Goal: Transaction & Acquisition: Purchase product/service

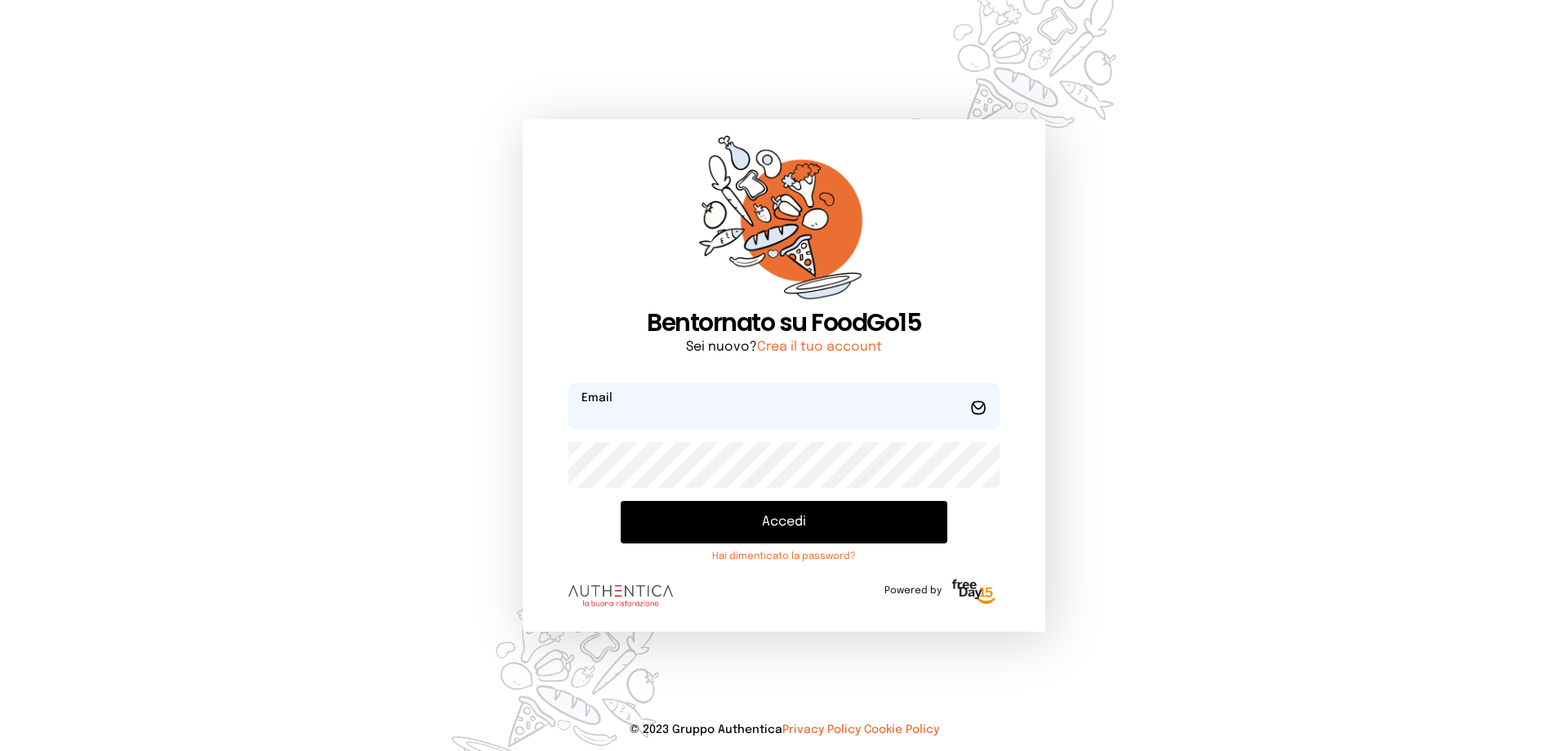
type input "**********"
click at [782, 520] on button "Accedi" at bounding box center [784, 521] width 326 height 42
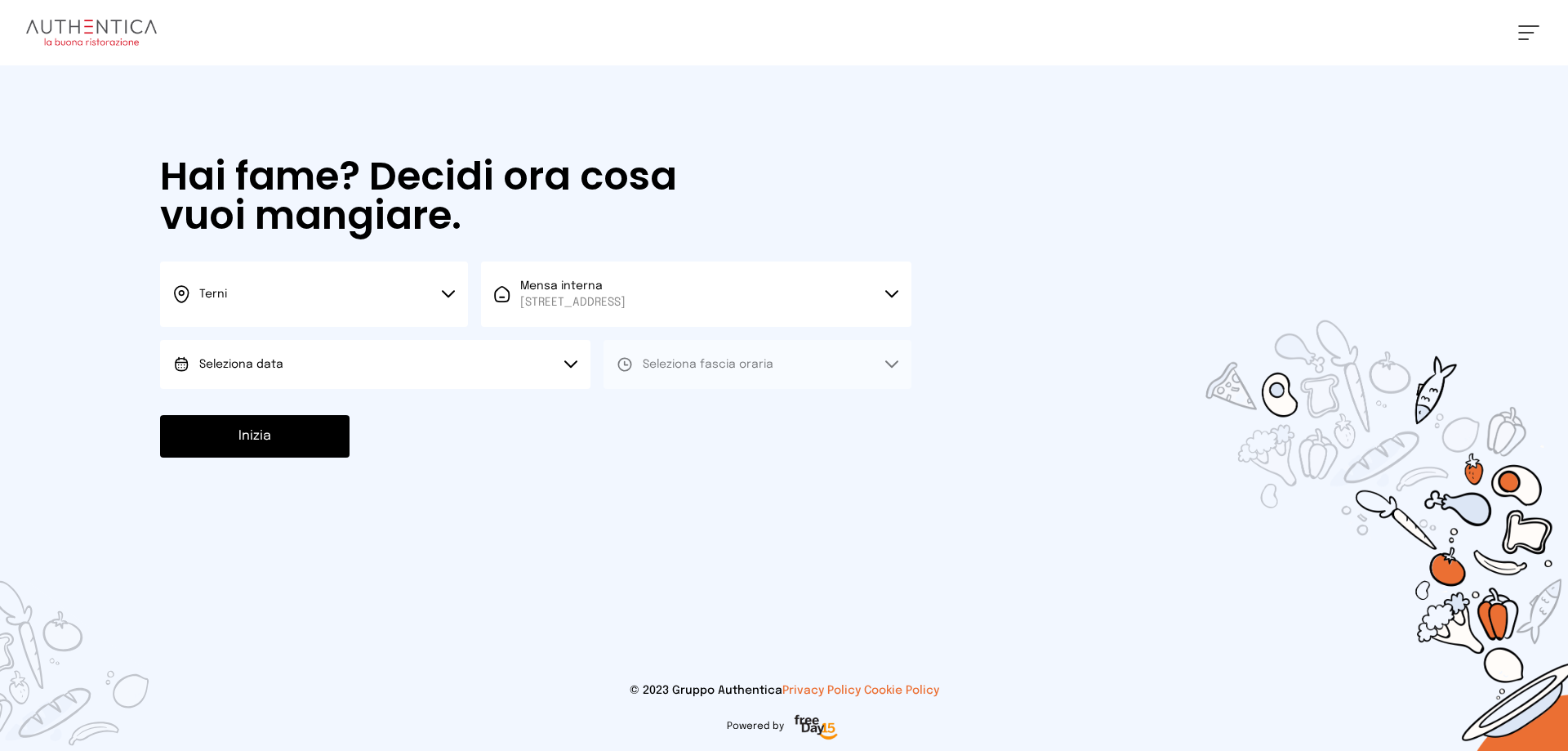
click at [451, 291] on icon at bounding box center [448, 293] width 13 height 8
click at [254, 344] on li "Terni" at bounding box center [314, 348] width 308 height 44
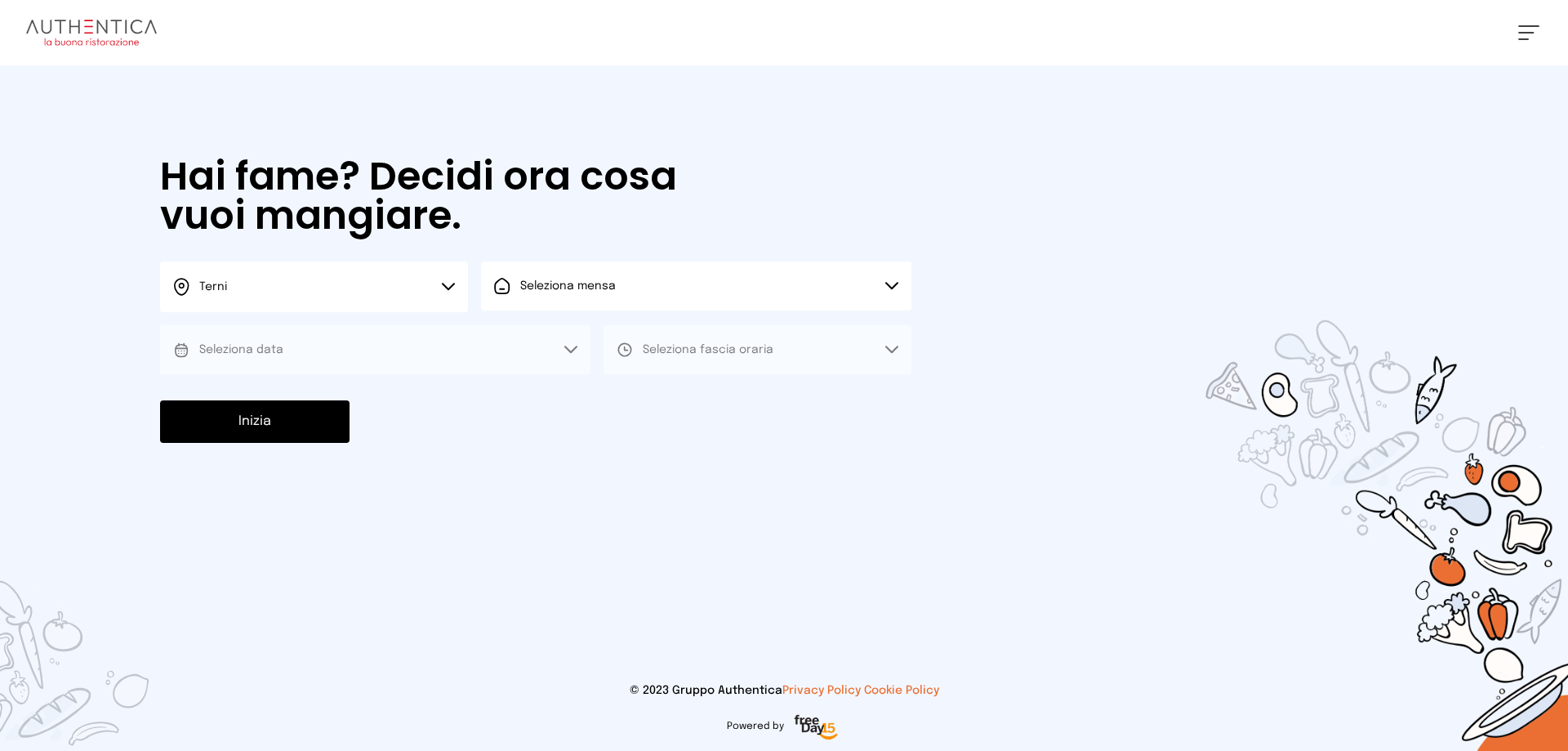
click at [892, 282] on icon at bounding box center [892, 286] width 13 height 8
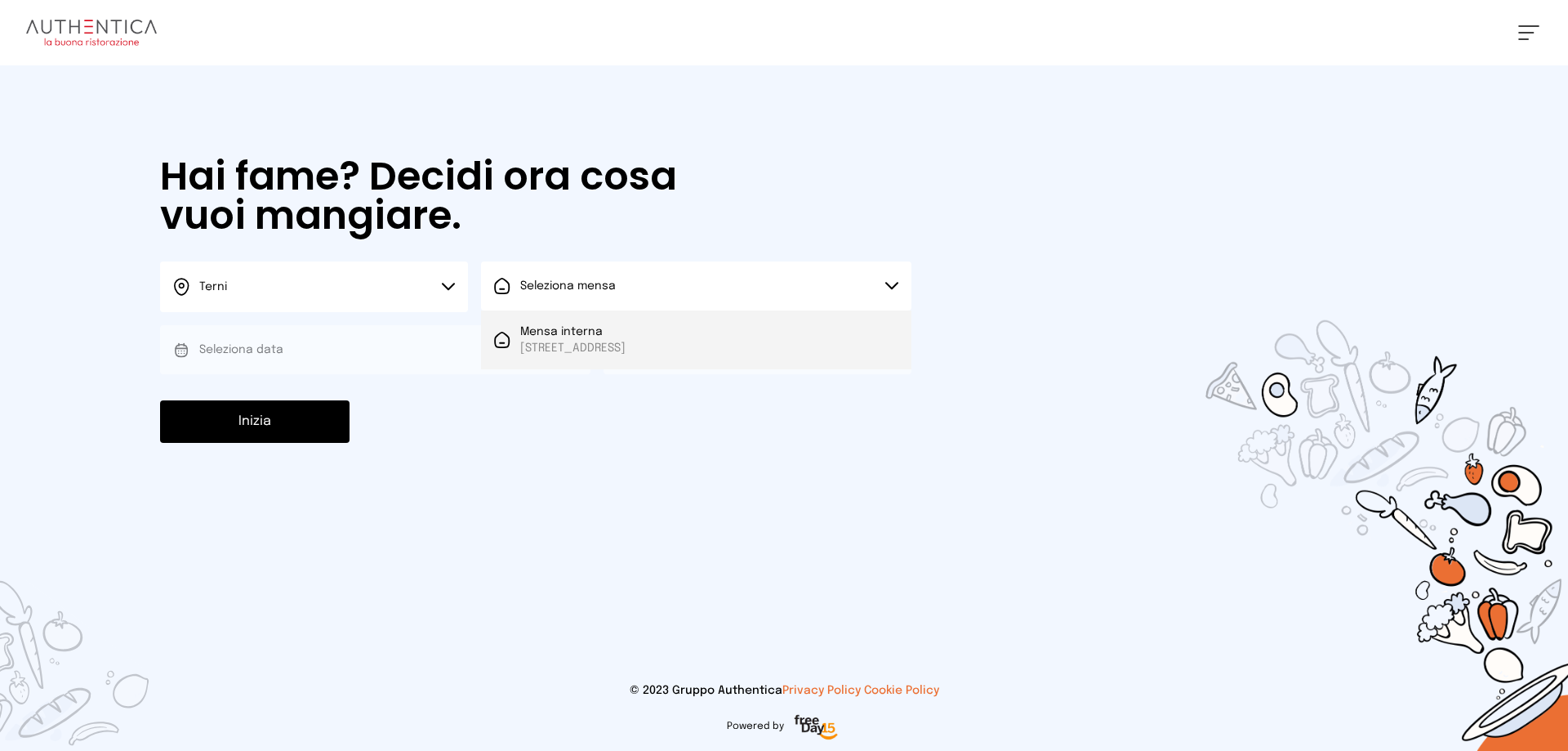
click at [626, 339] on span "[STREET_ADDRESS]" at bounding box center [573, 347] width 105 height 16
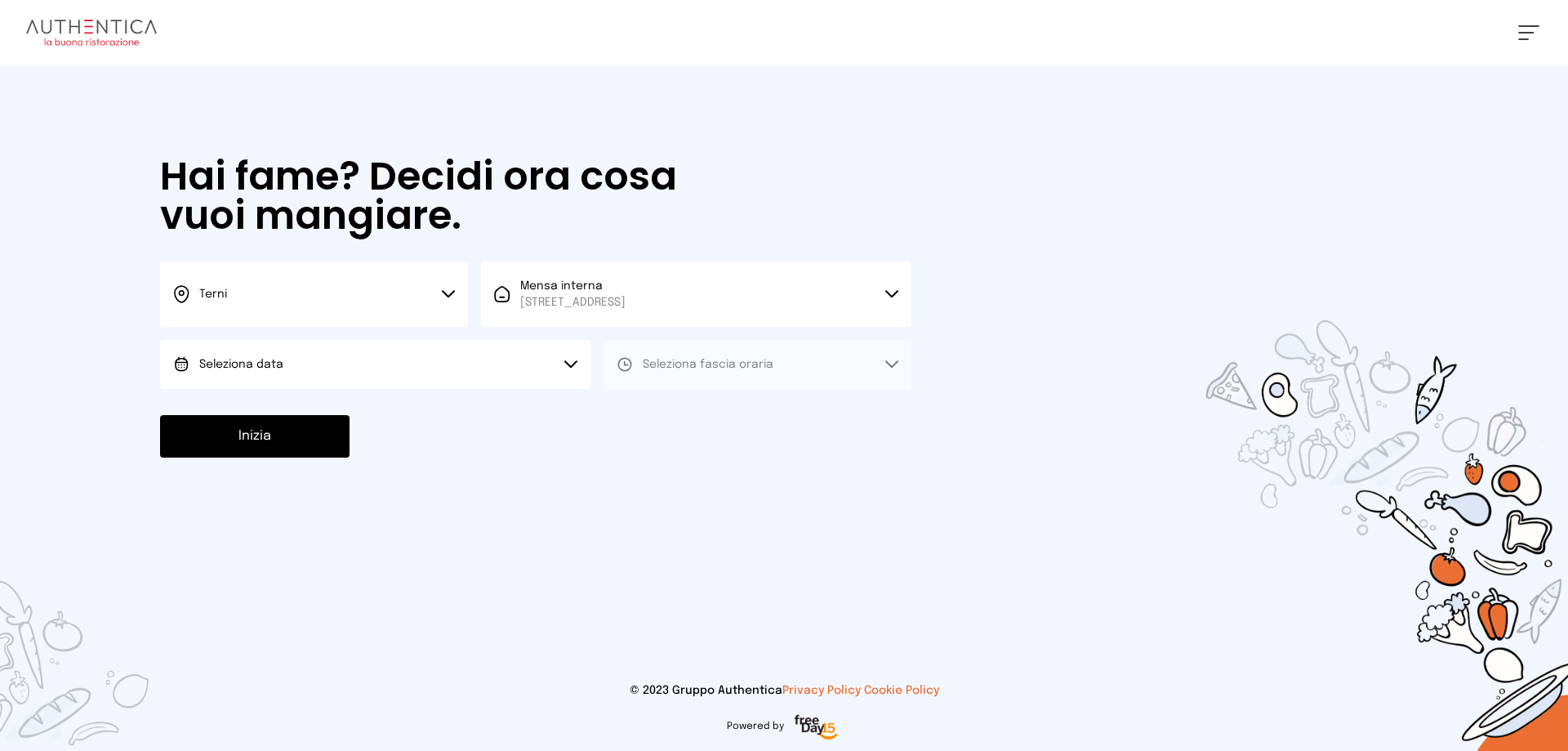
click at [568, 362] on icon at bounding box center [571, 364] width 13 height 8
click at [199, 407] on div "[DATE], [DATE]" at bounding box center [226, 410] width 106 height 16
click at [893, 356] on button "Seleziona fascia oraria" at bounding box center [758, 364] width 308 height 49
click at [658, 406] on span "Pranzo" at bounding box center [663, 410] width 39 height 16
click at [288, 439] on button "Inizia" at bounding box center [255, 436] width 189 height 42
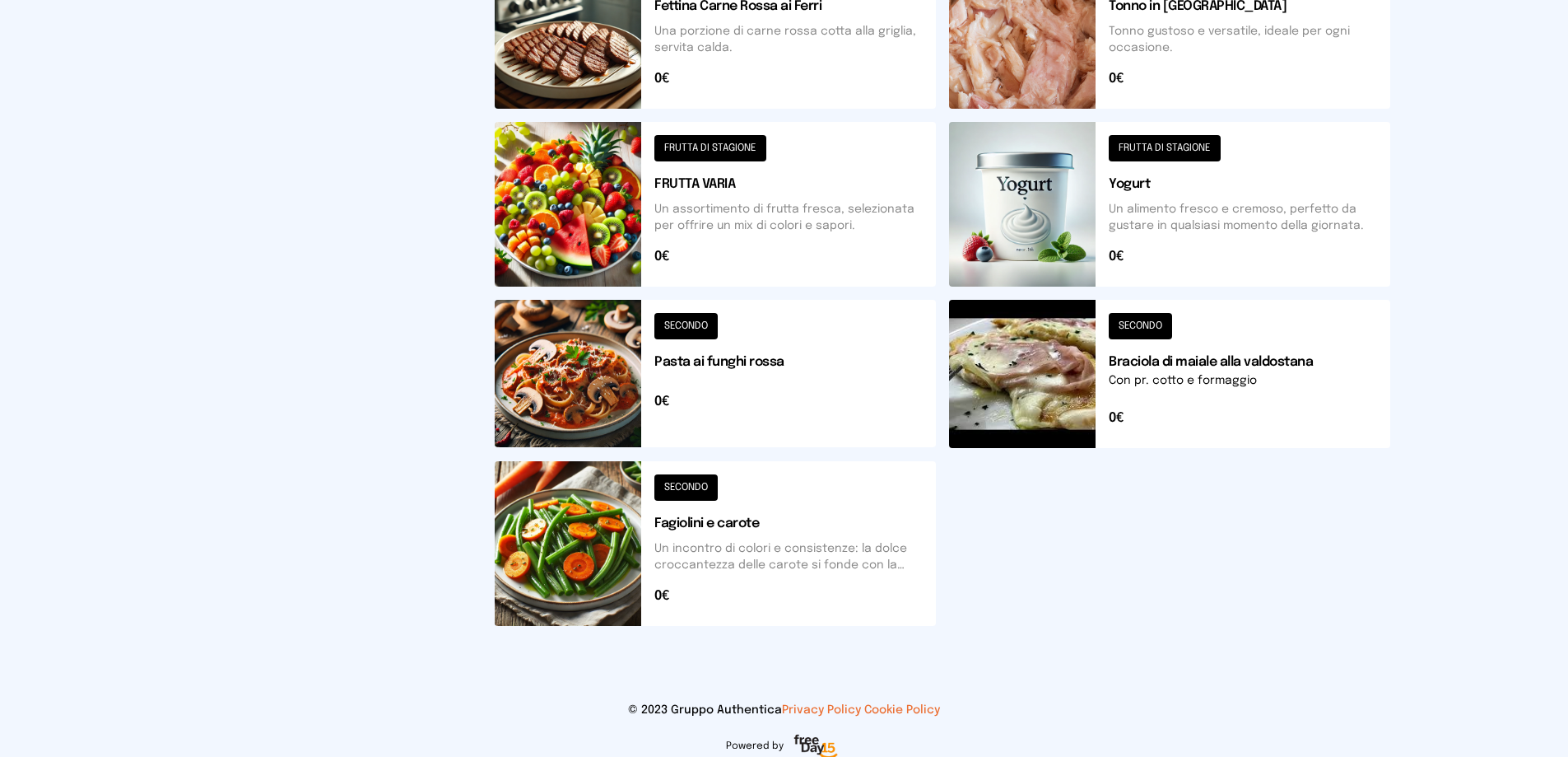
scroll to position [494, 0]
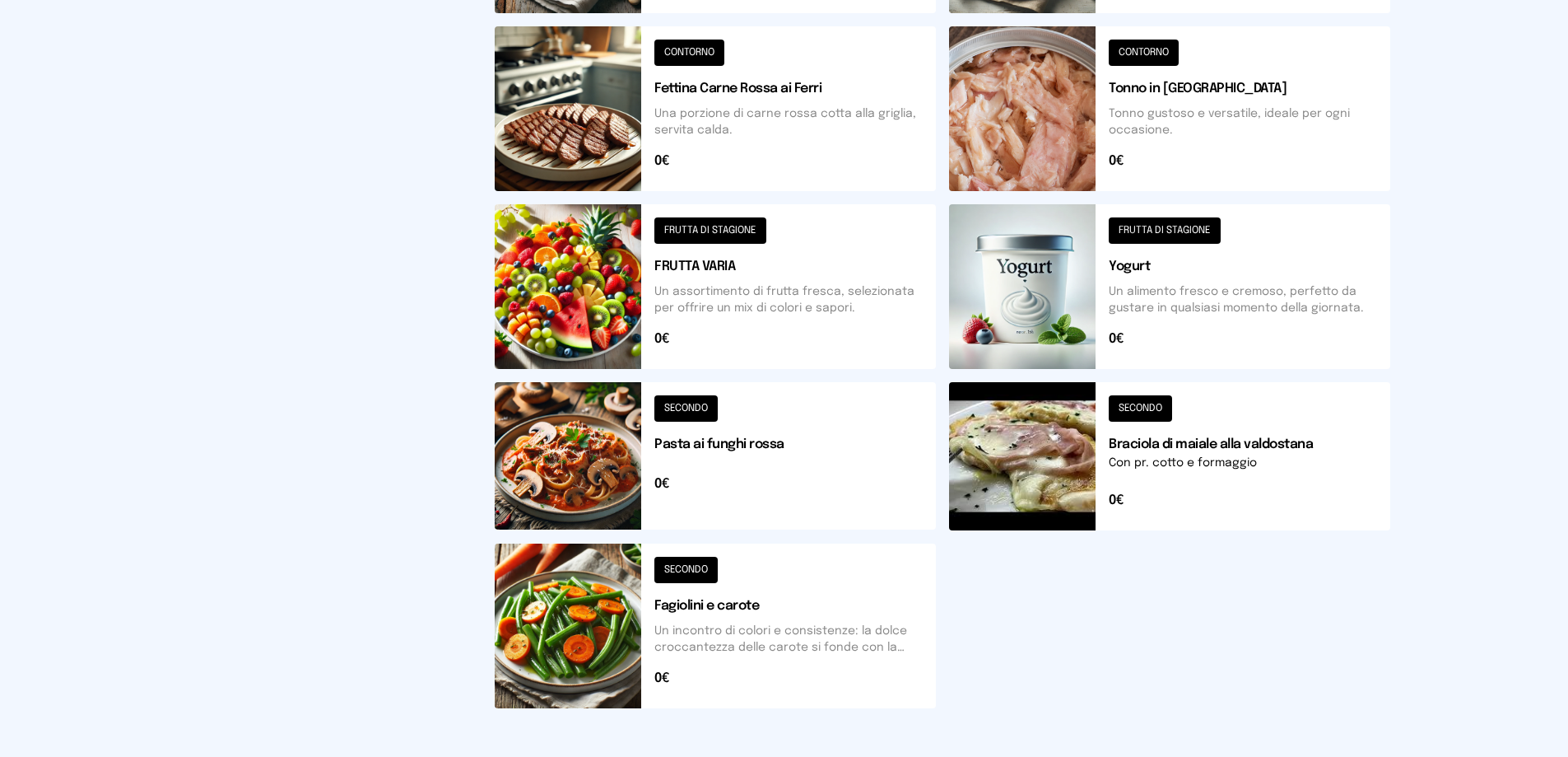
click at [686, 405] on button at bounding box center [715, 456] width 441 height 148
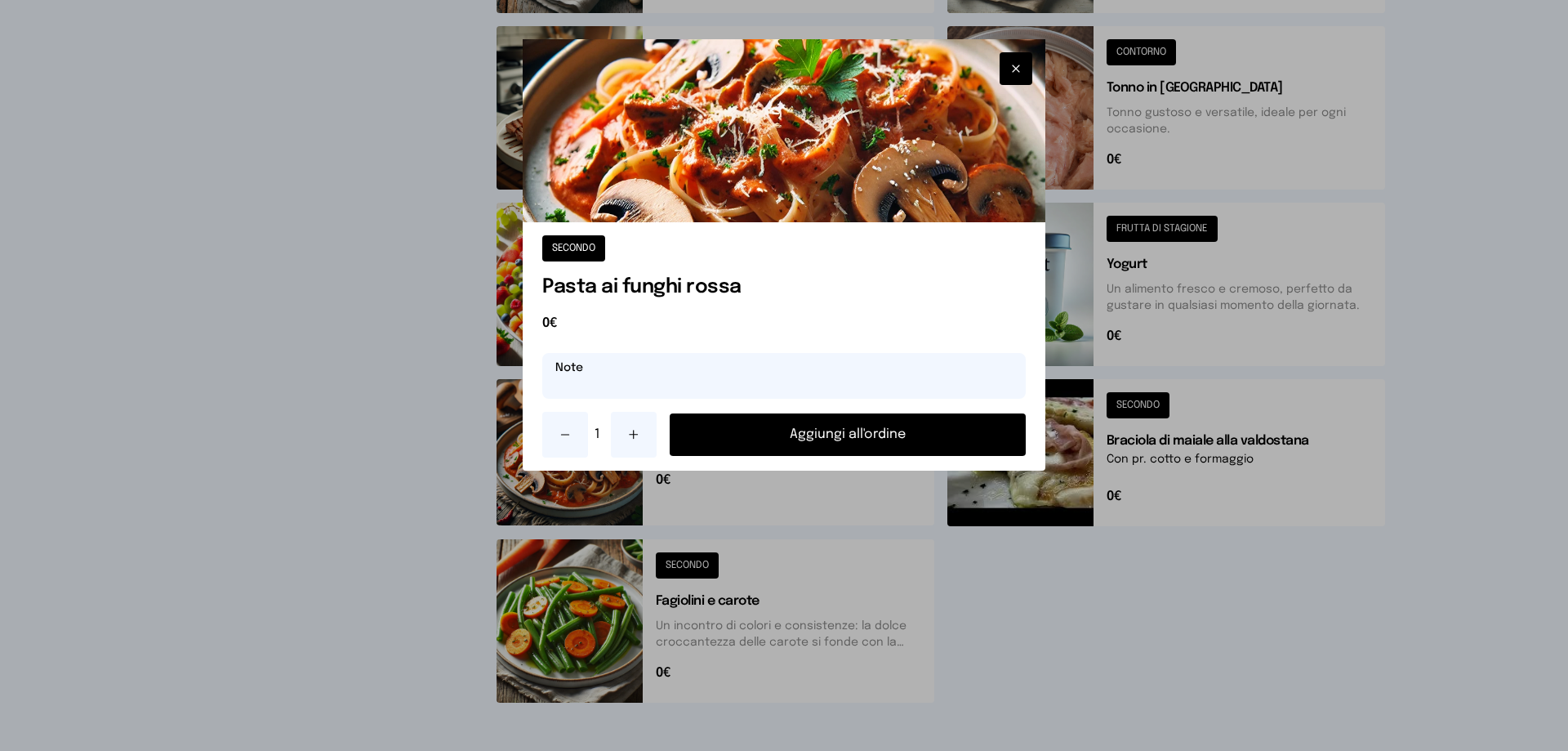
click at [661, 377] on input "text" at bounding box center [784, 375] width 484 height 46
type input "**********"
click at [802, 434] on button "Aggiungi all'ordine" at bounding box center [848, 434] width 356 height 42
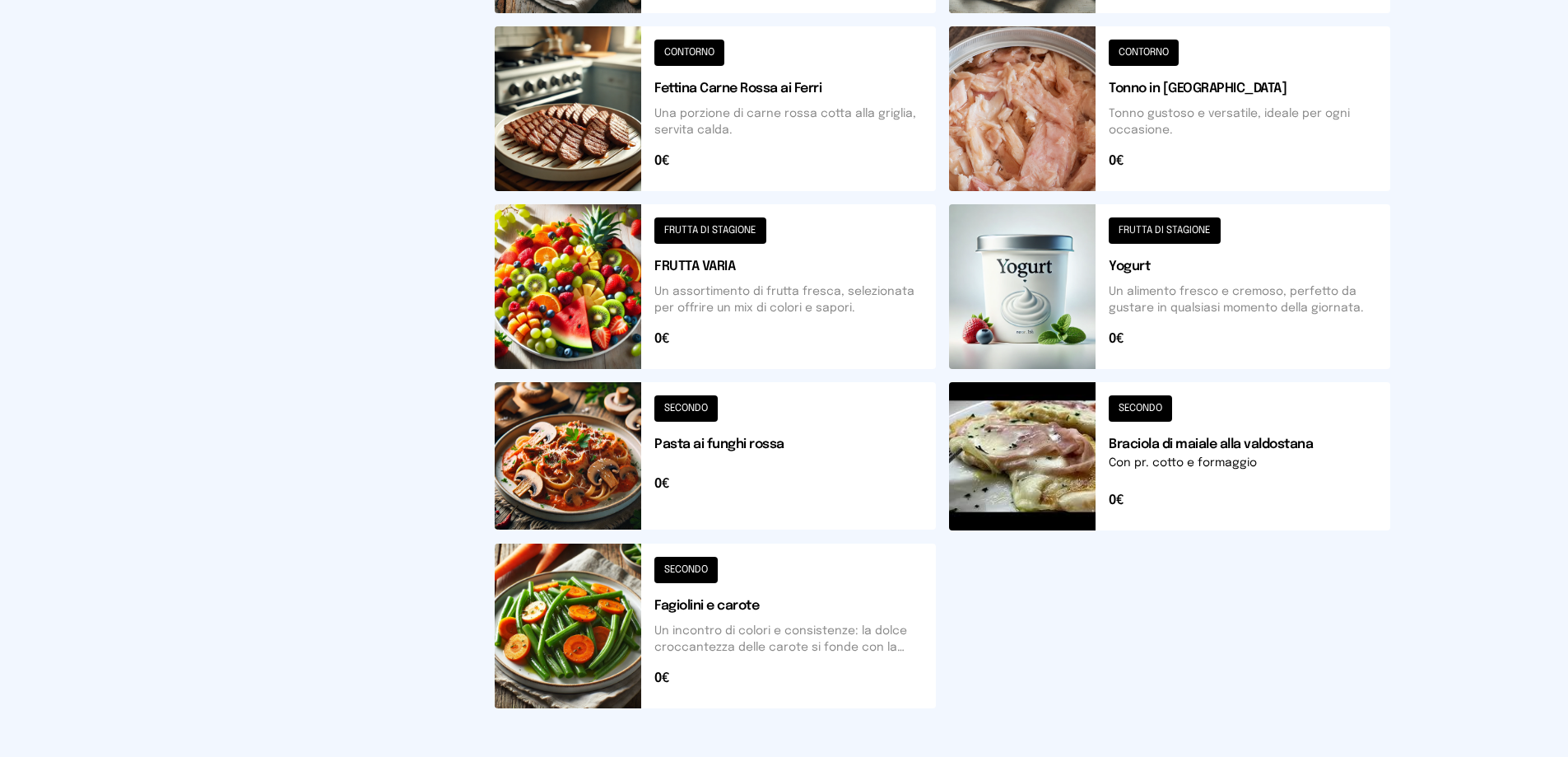
click at [696, 565] on button at bounding box center [715, 626] width 441 height 164
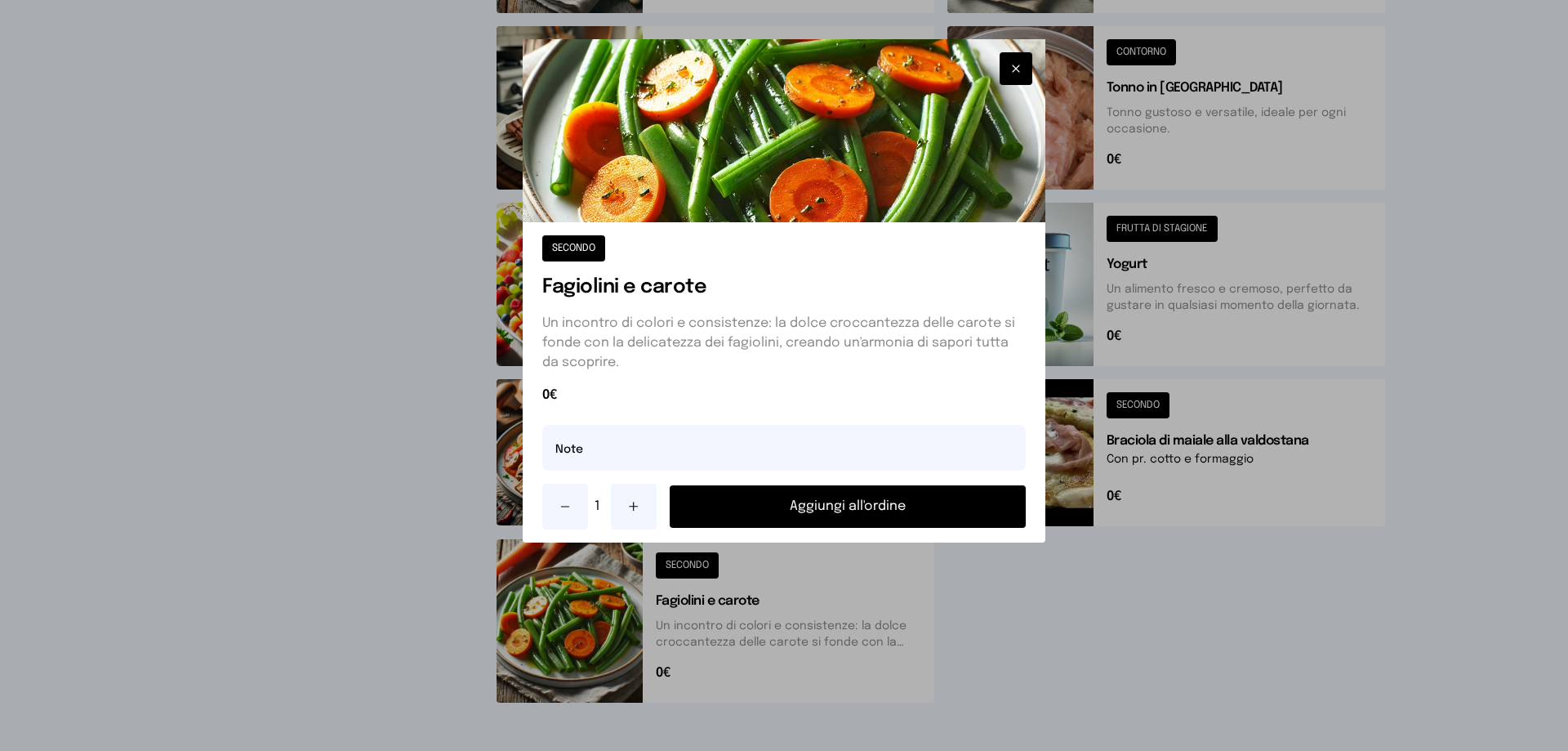
click at [869, 512] on button "Aggiungi all'ordine" at bounding box center [848, 505] width 356 height 42
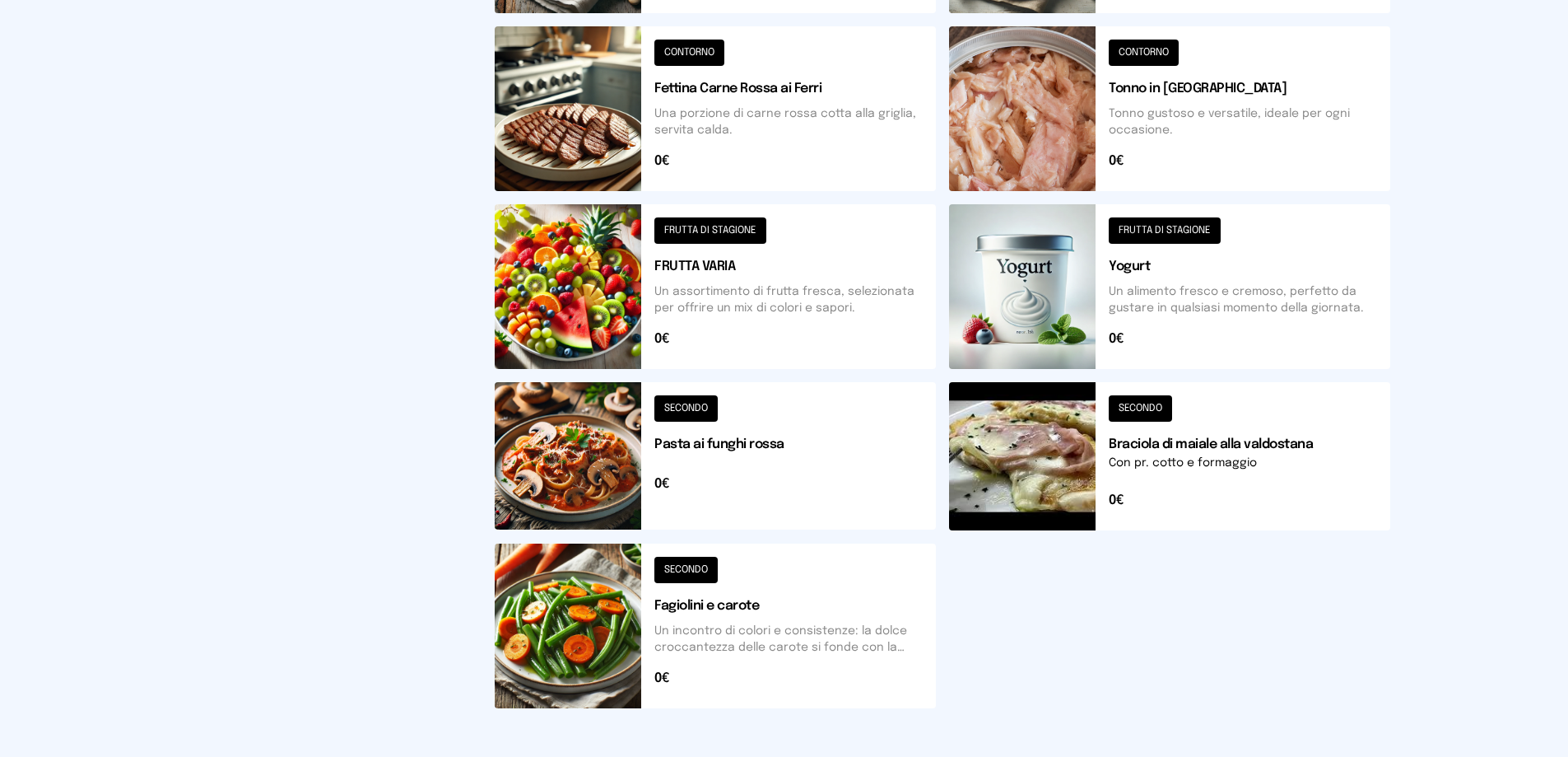
click at [686, 52] on button at bounding box center [715, 109] width 441 height 164
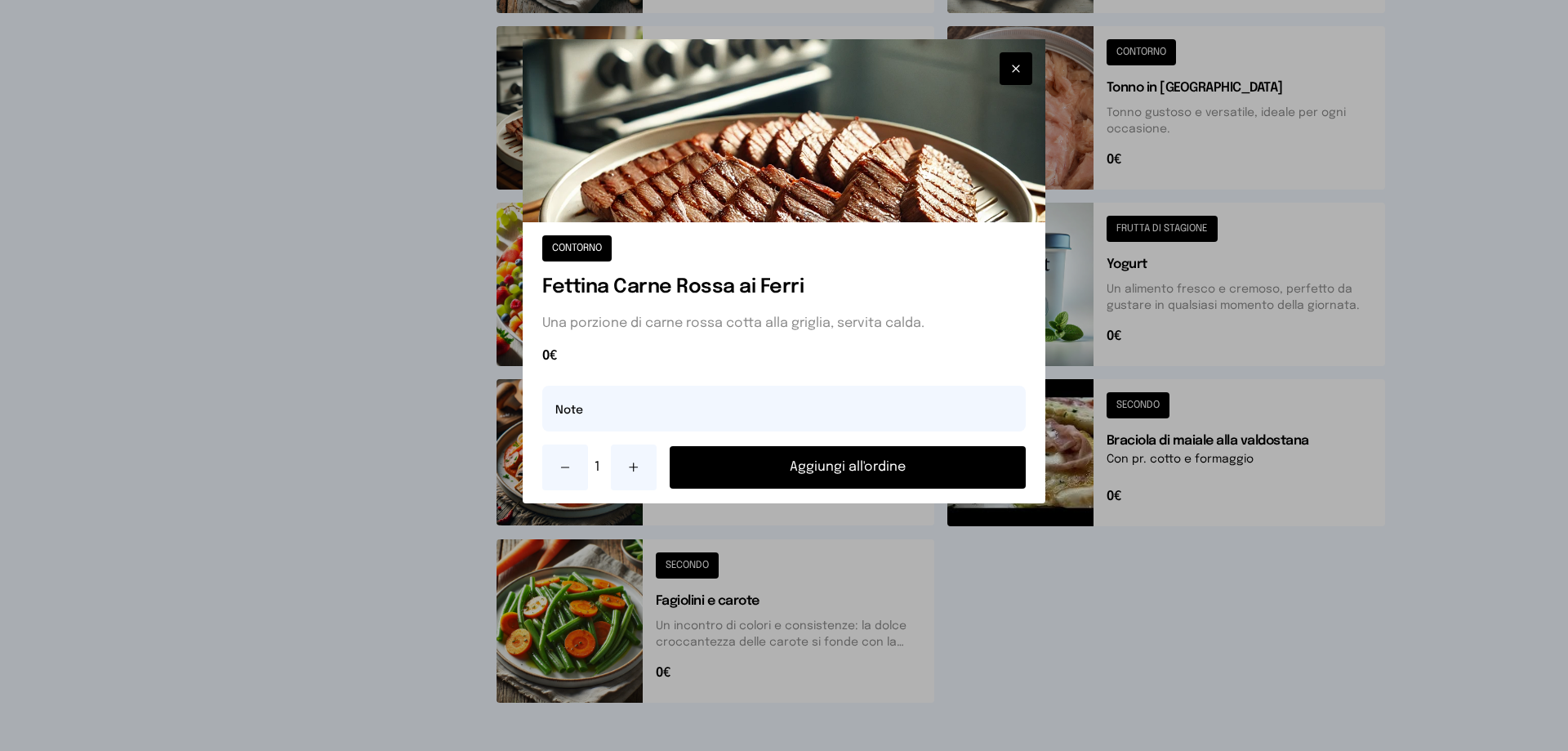
click at [809, 467] on button "Aggiungi all'ordine" at bounding box center [848, 467] width 356 height 42
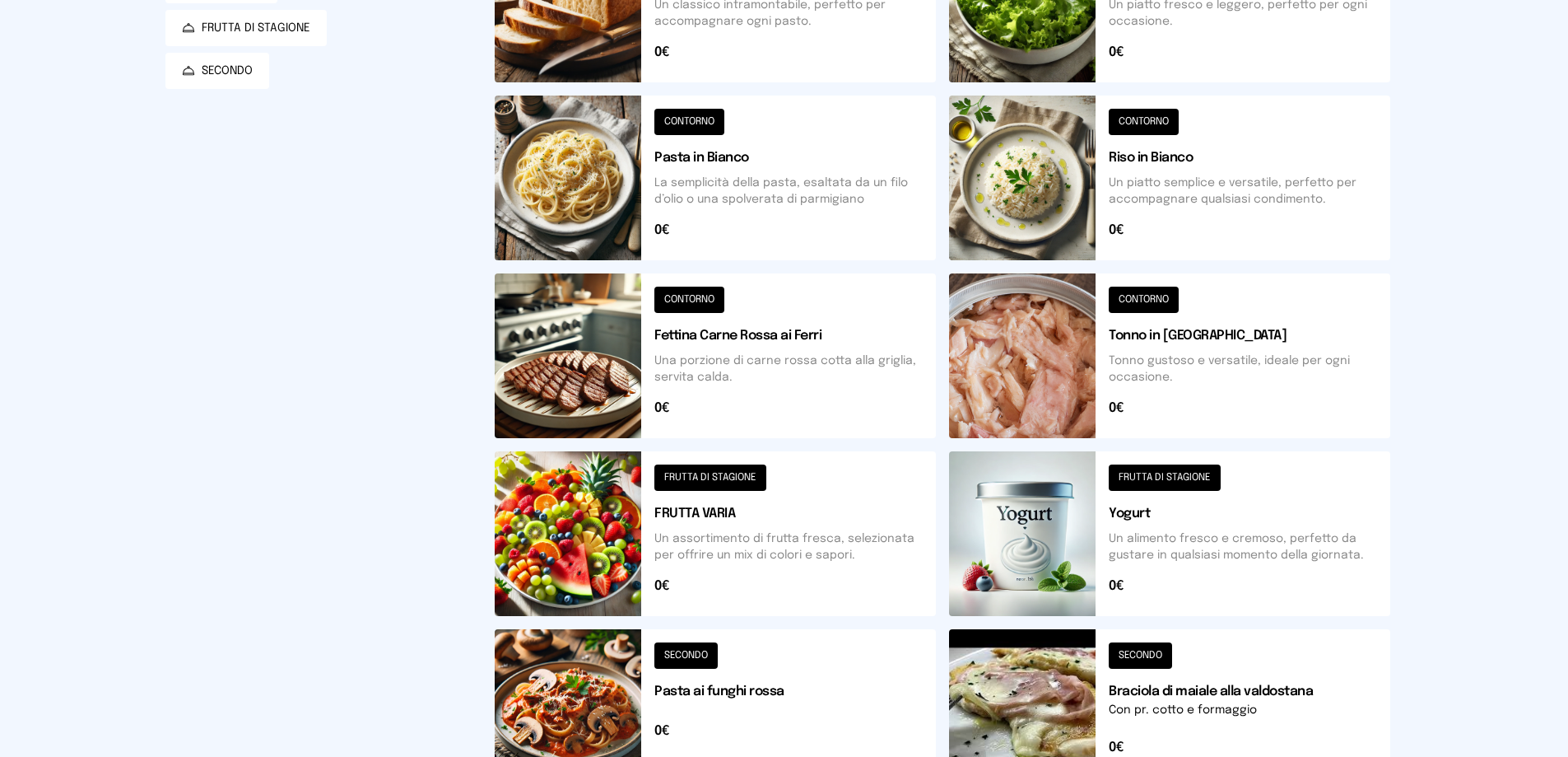
scroll to position [164, 0]
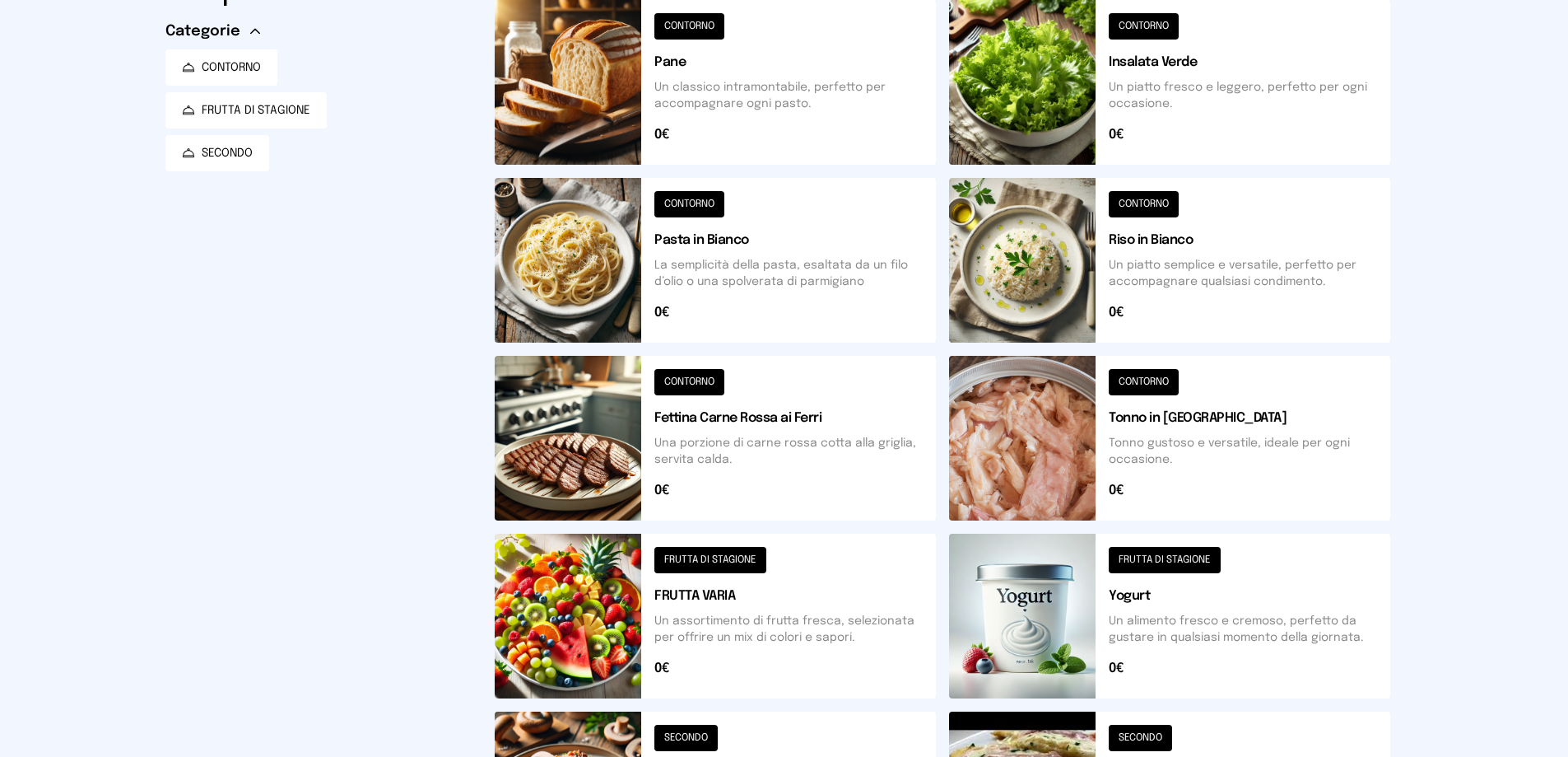
click at [674, 28] on button at bounding box center [715, 82] width 441 height 164
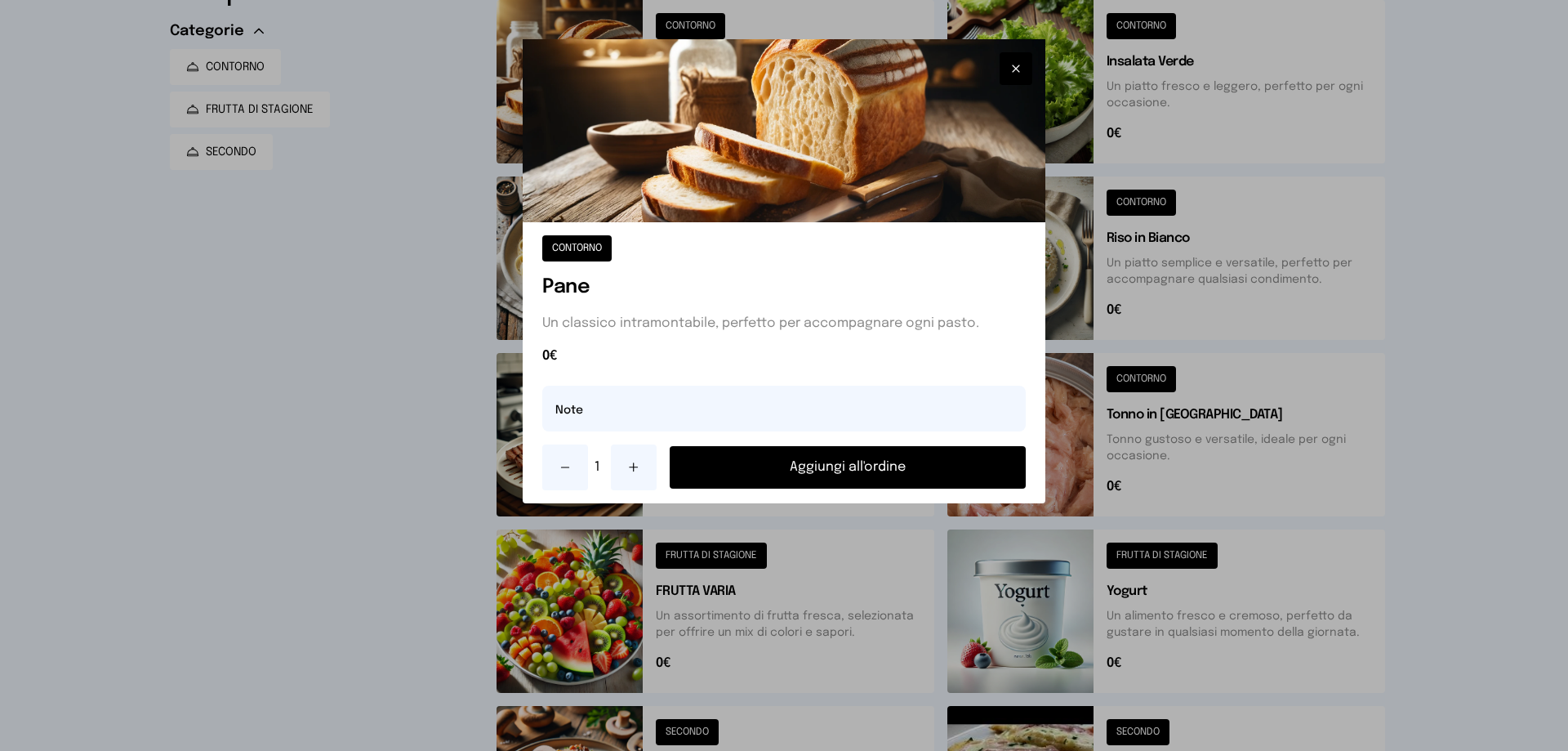
click at [843, 459] on button "Aggiungi all'ordine" at bounding box center [848, 467] width 356 height 42
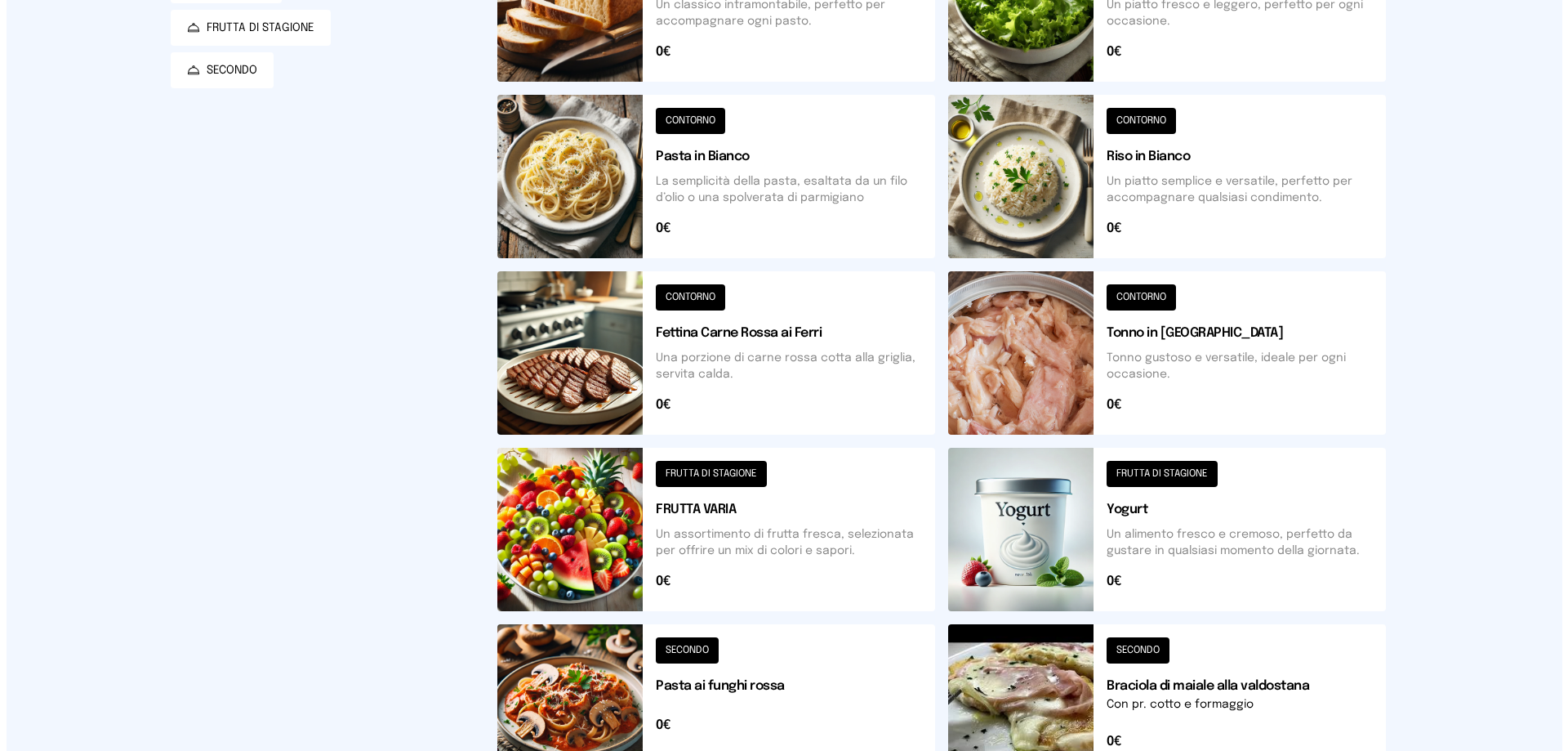
scroll to position [0, 0]
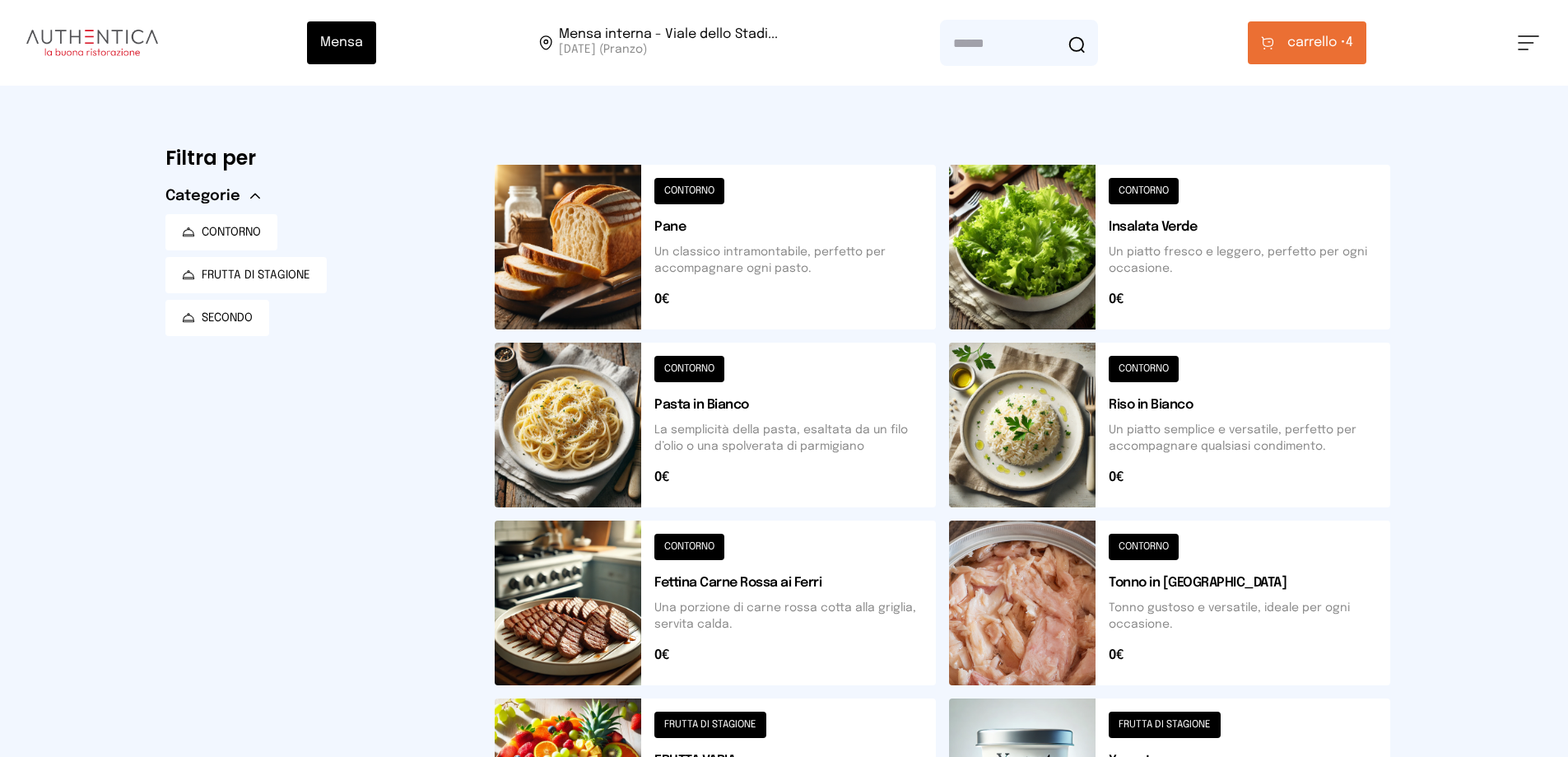
click at [1362, 47] on button "carrello • 4" at bounding box center [1307, 43] width 118 height 43
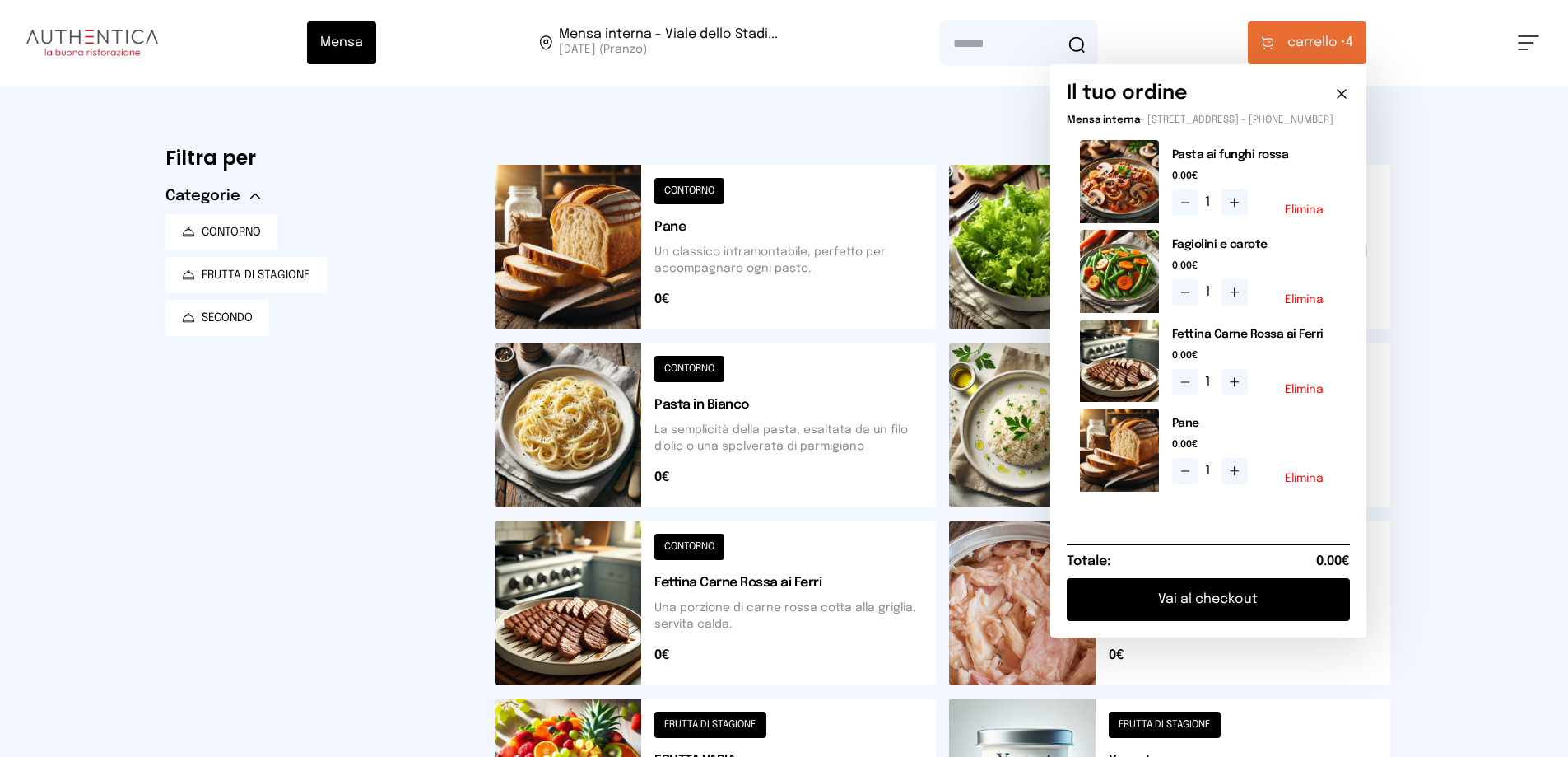
click at [1261, 620] on button "Vai al checkout" at bounding box center [1209, 598] width 284 height 43
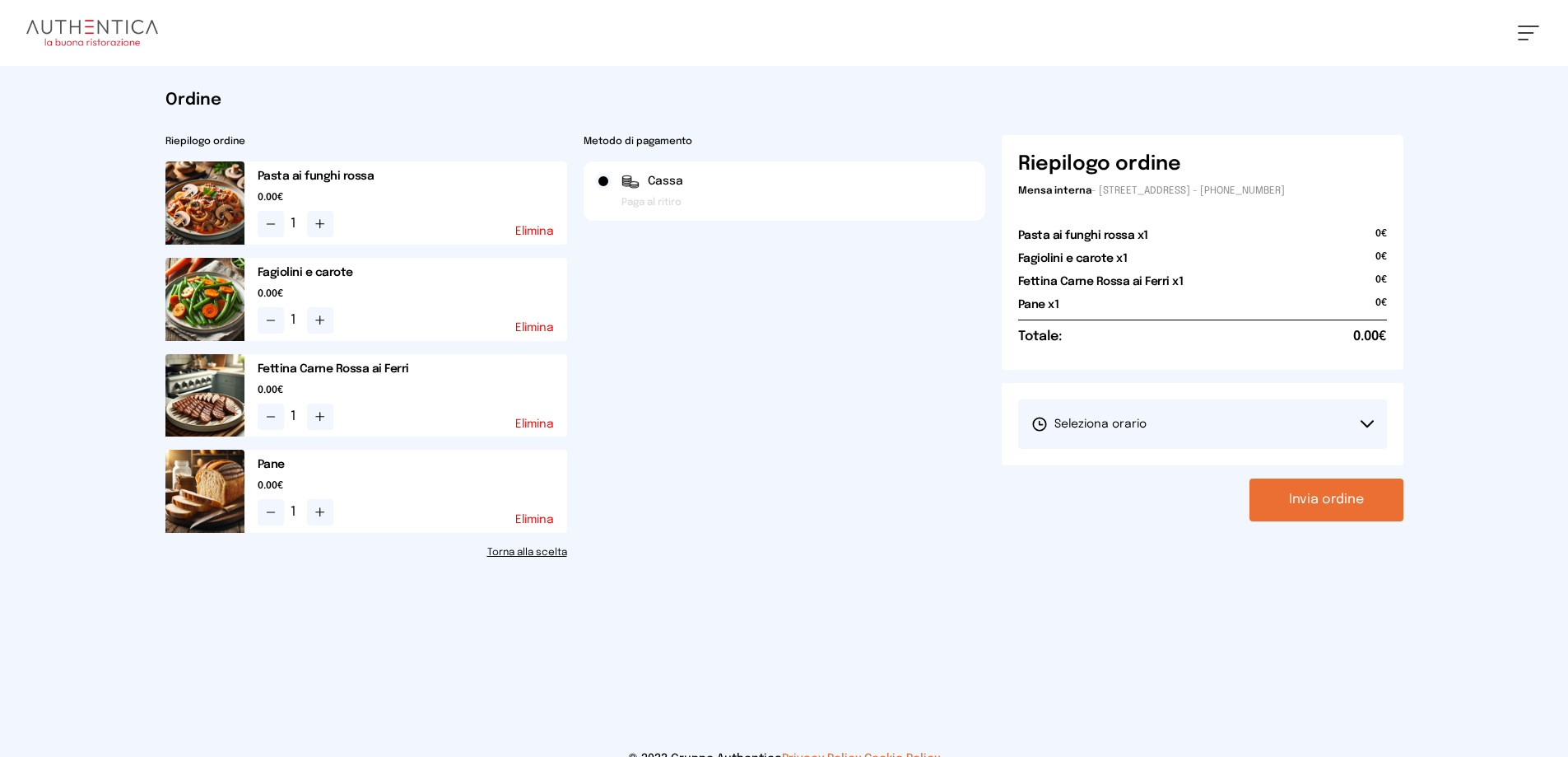
click at [1363, 419] on button "Seleziona orario" at bounding box center [1203, 423] width 369 height 49
click at [1107, 466] on span "1° Turno (13:00 - 15:00)" at bounding box center [1094, 470] width 125 height 16
click at [1330, 505] on button "Invia ordine" at bounding box center [1326, 499] width 154 height 43
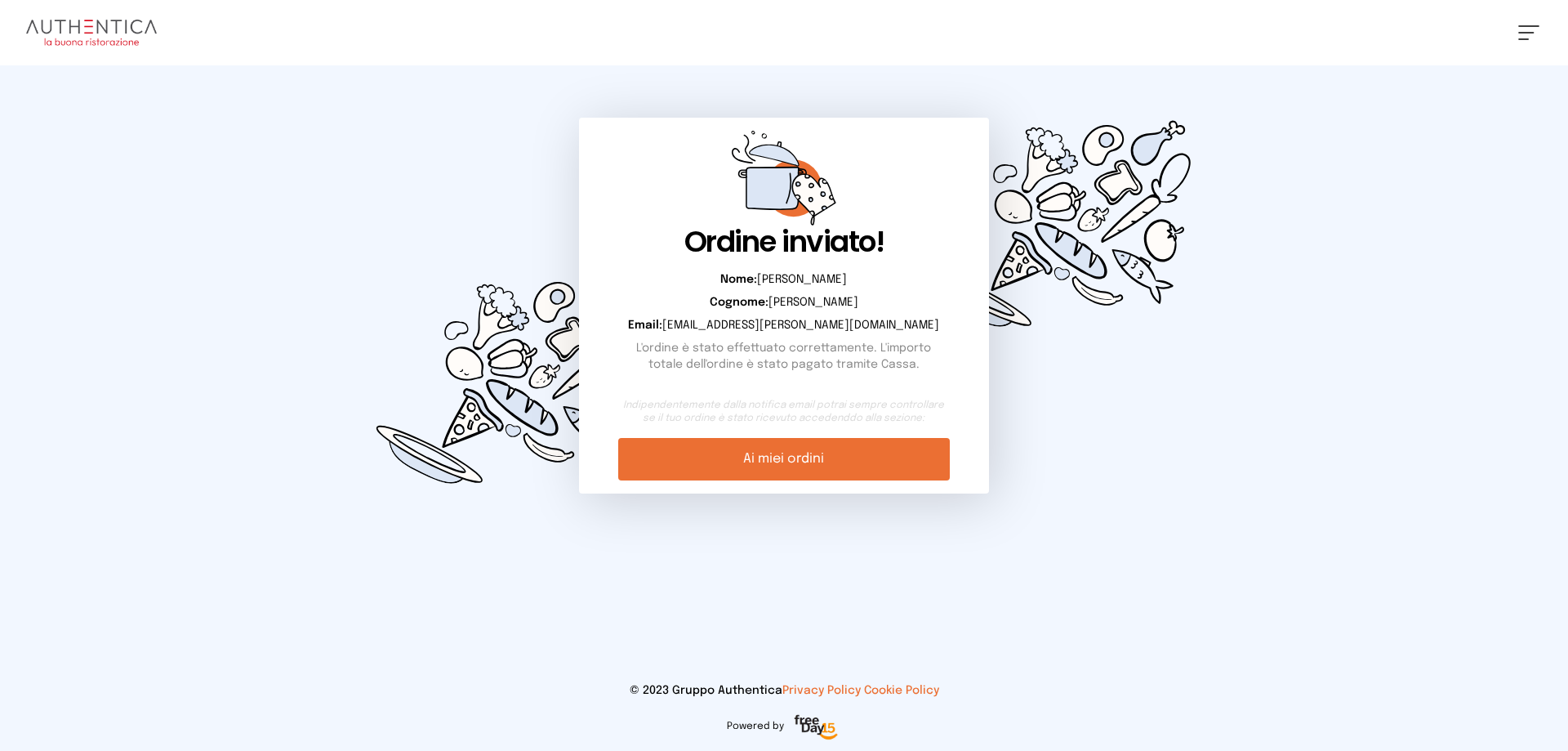
click at [743, 466] on link "Ai miei ordini" at bounding box center [783, 458] width 331 height 42
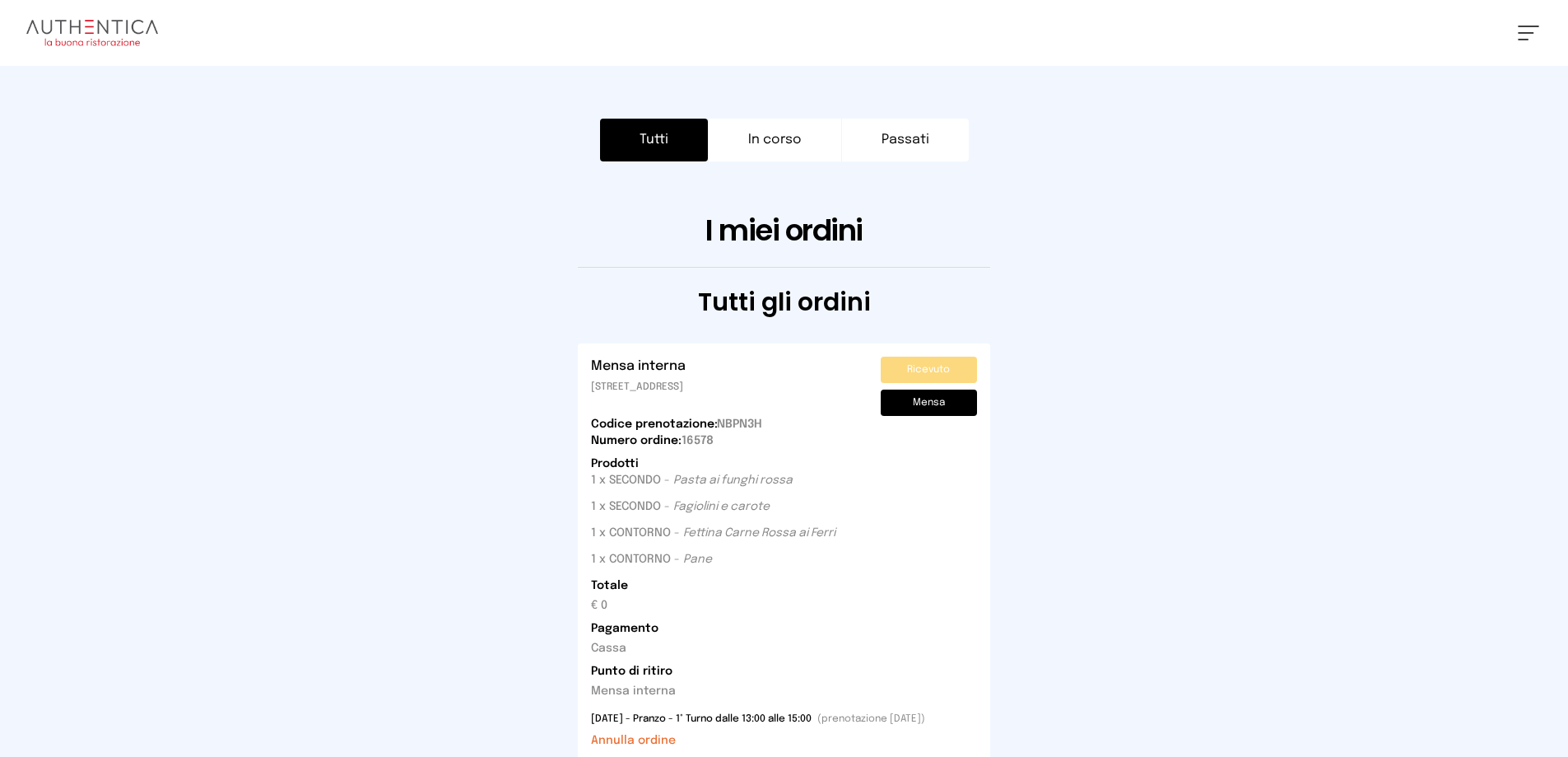
click at [1526, 31] on button at bounding box center [1528, 33] width 22 height 15
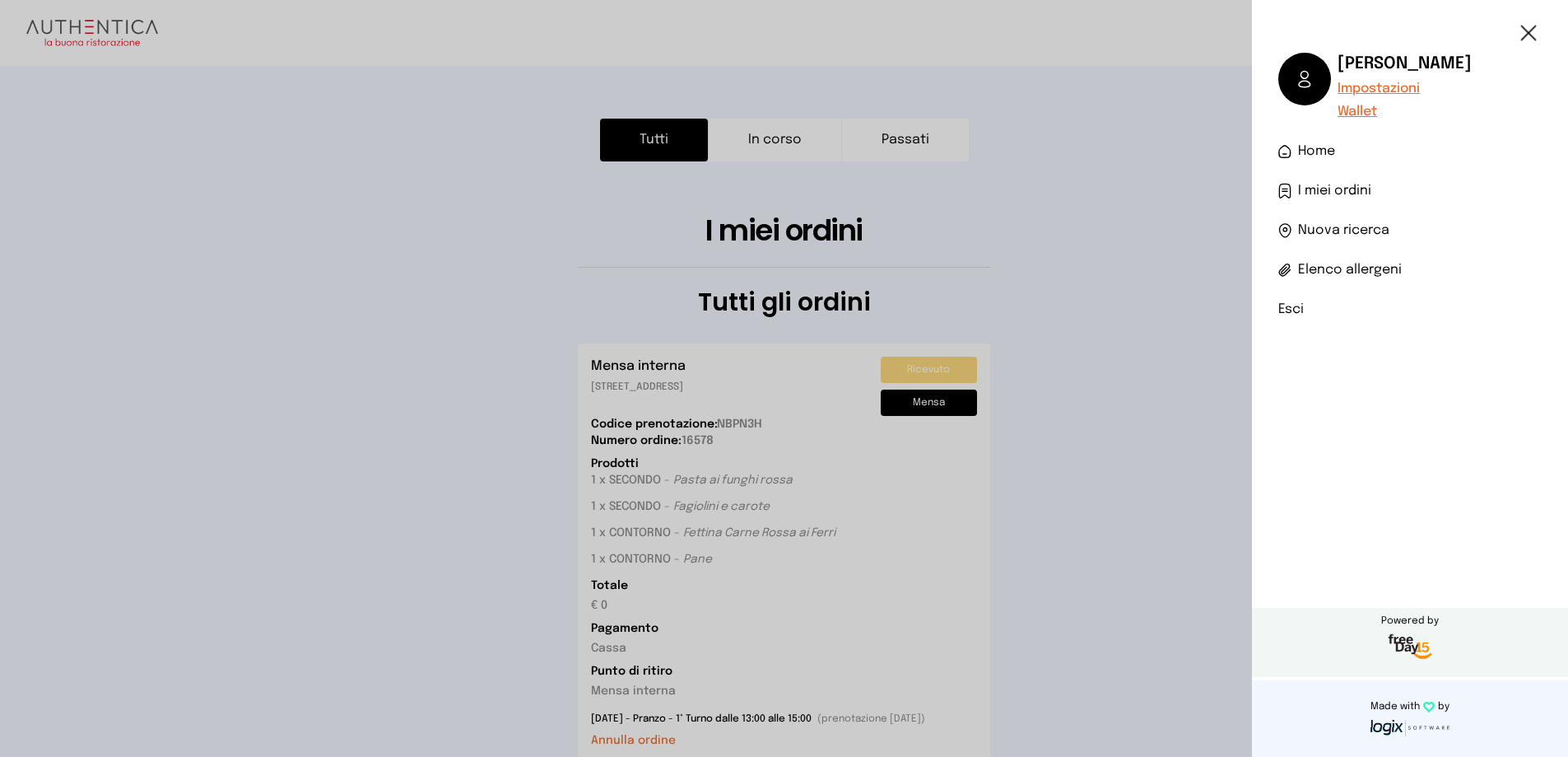
click at [1298, 311] on li "Esci" at bounding box center [1410, 309] width 264 height 20
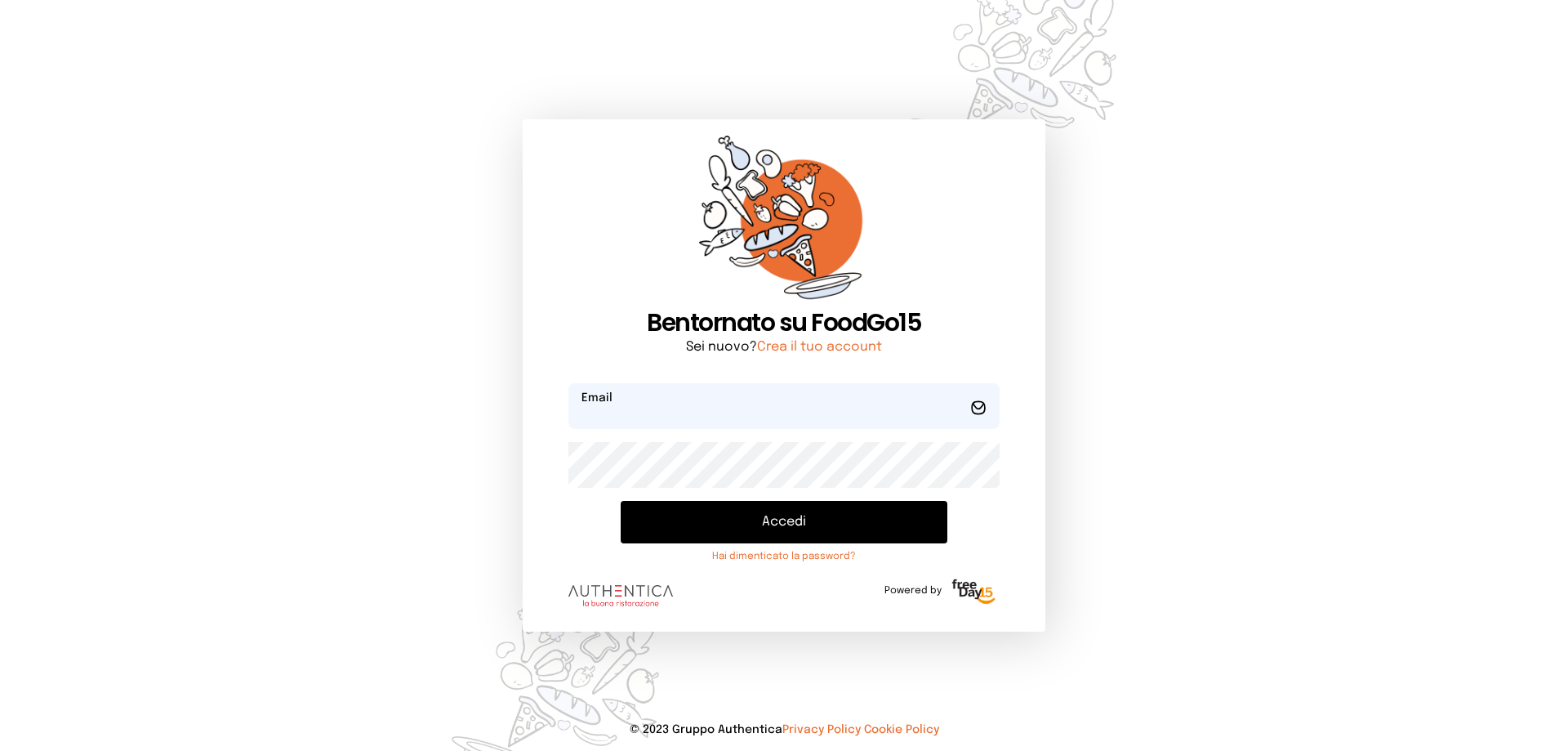
type input "**********"
